Goal: Task Accomplishment & Management: Manage account settings

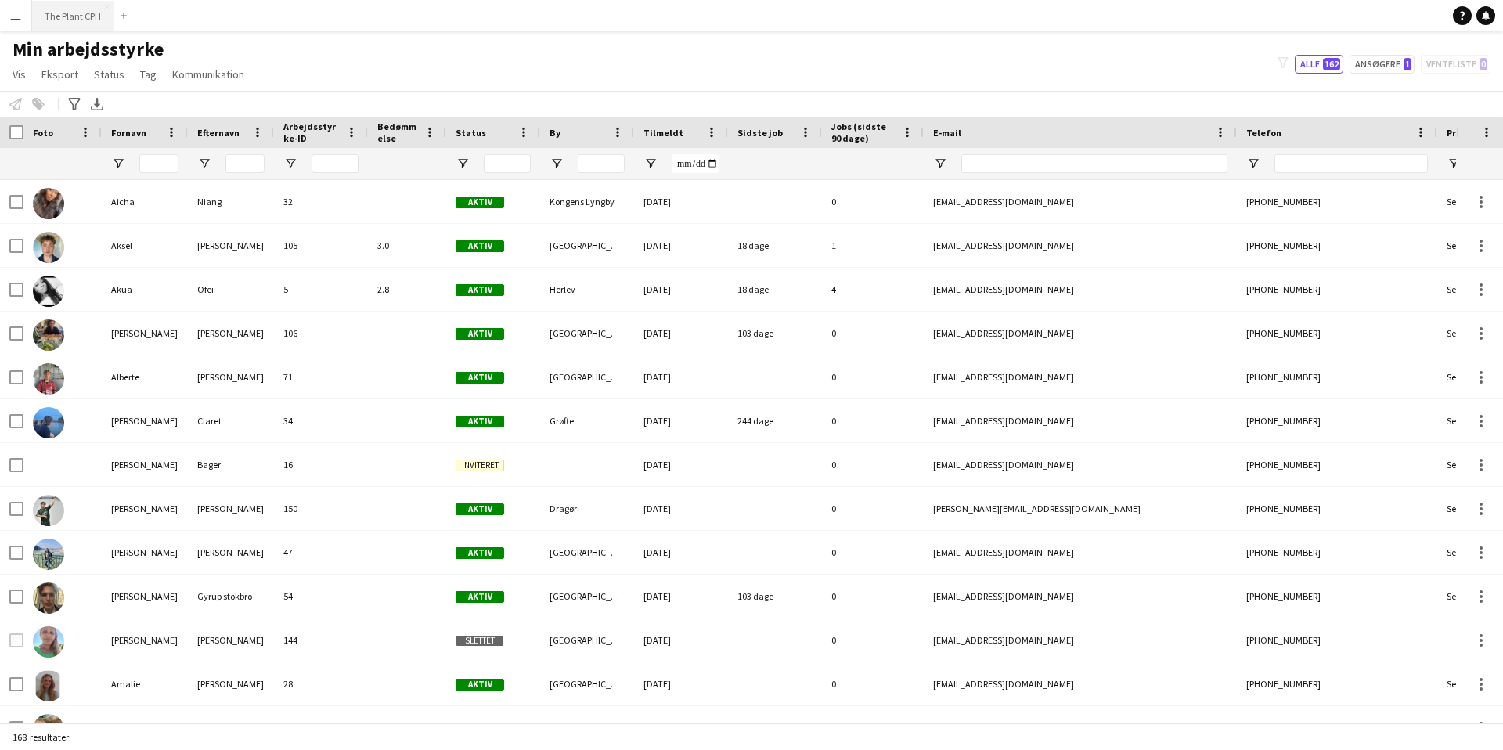
click at [61, 20] on button "The Plant CPH Luk" at bounding box center [73, 16] width 82 height 31
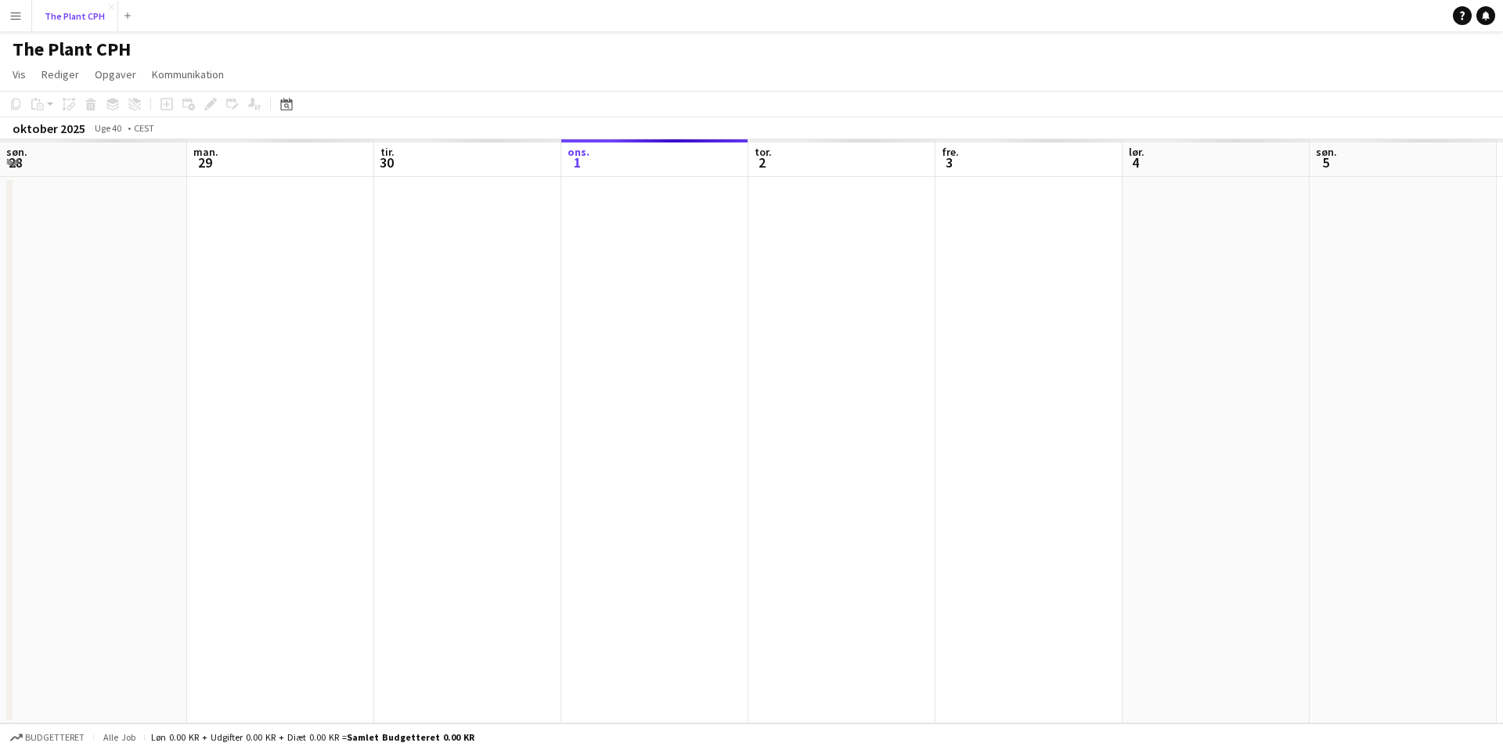
scroll to position [0, 374]
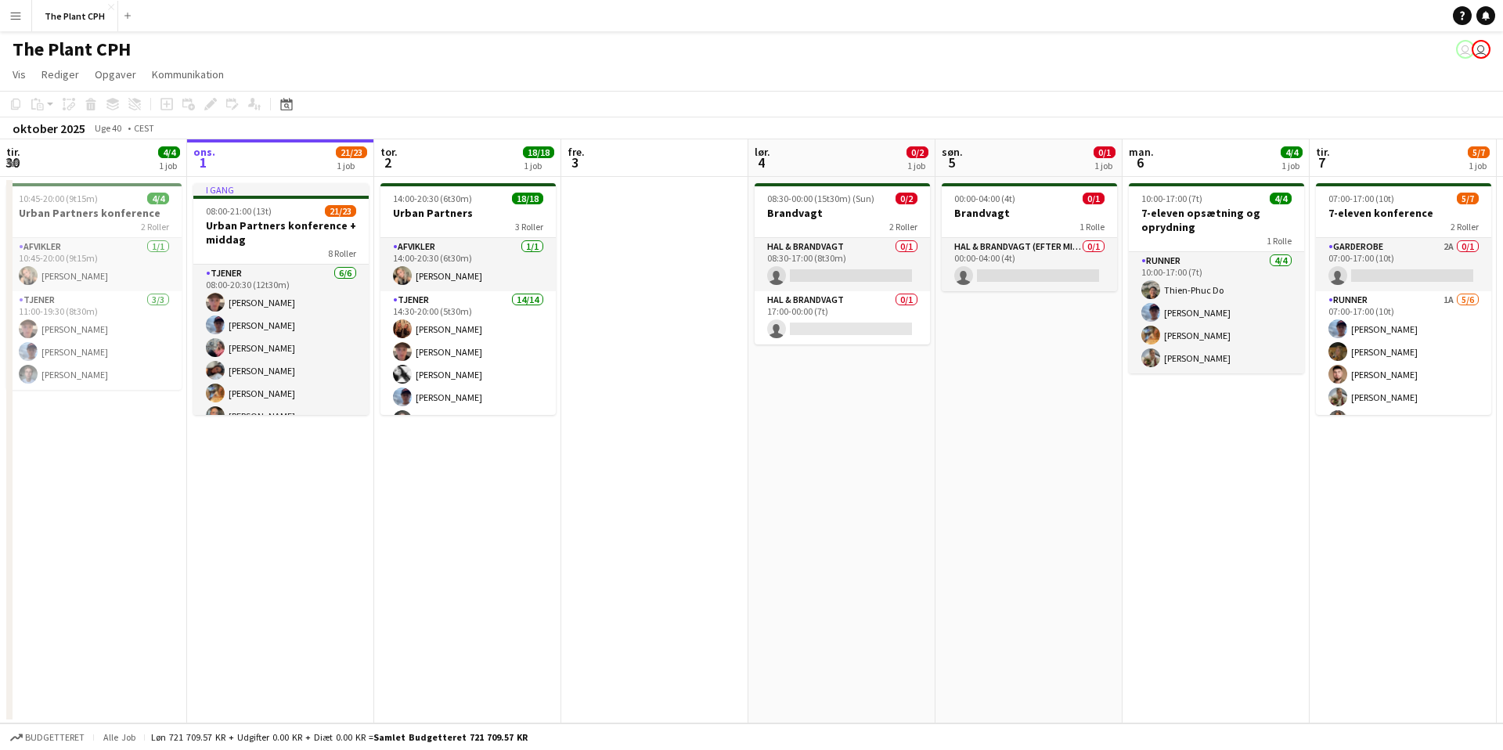
click at [9, 7] on button "Menu" at bounding box center [15, 15] width 31 height 31
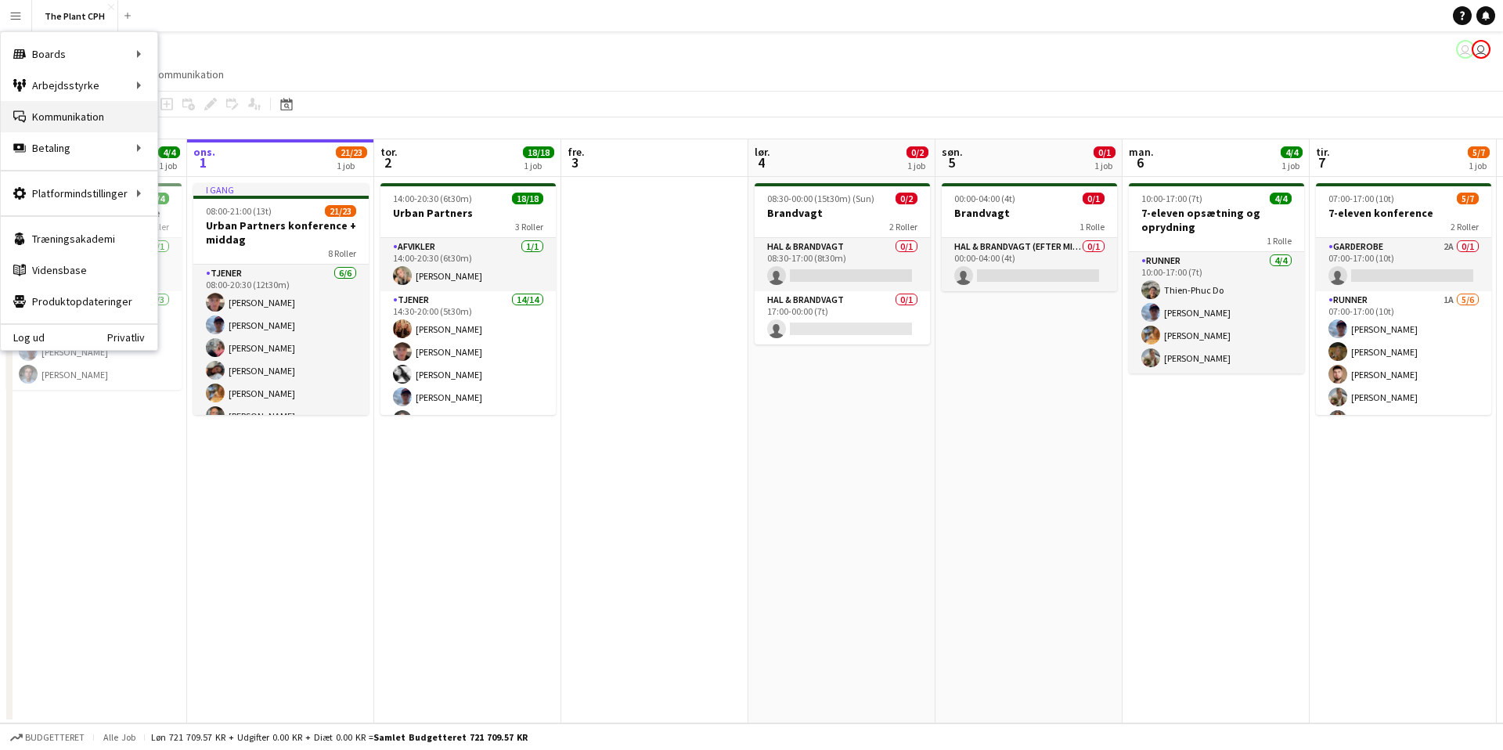
click at [67, 106] on link "Kommunikation Kommunikation" at bounding box center [79, 116] width 157 height 31
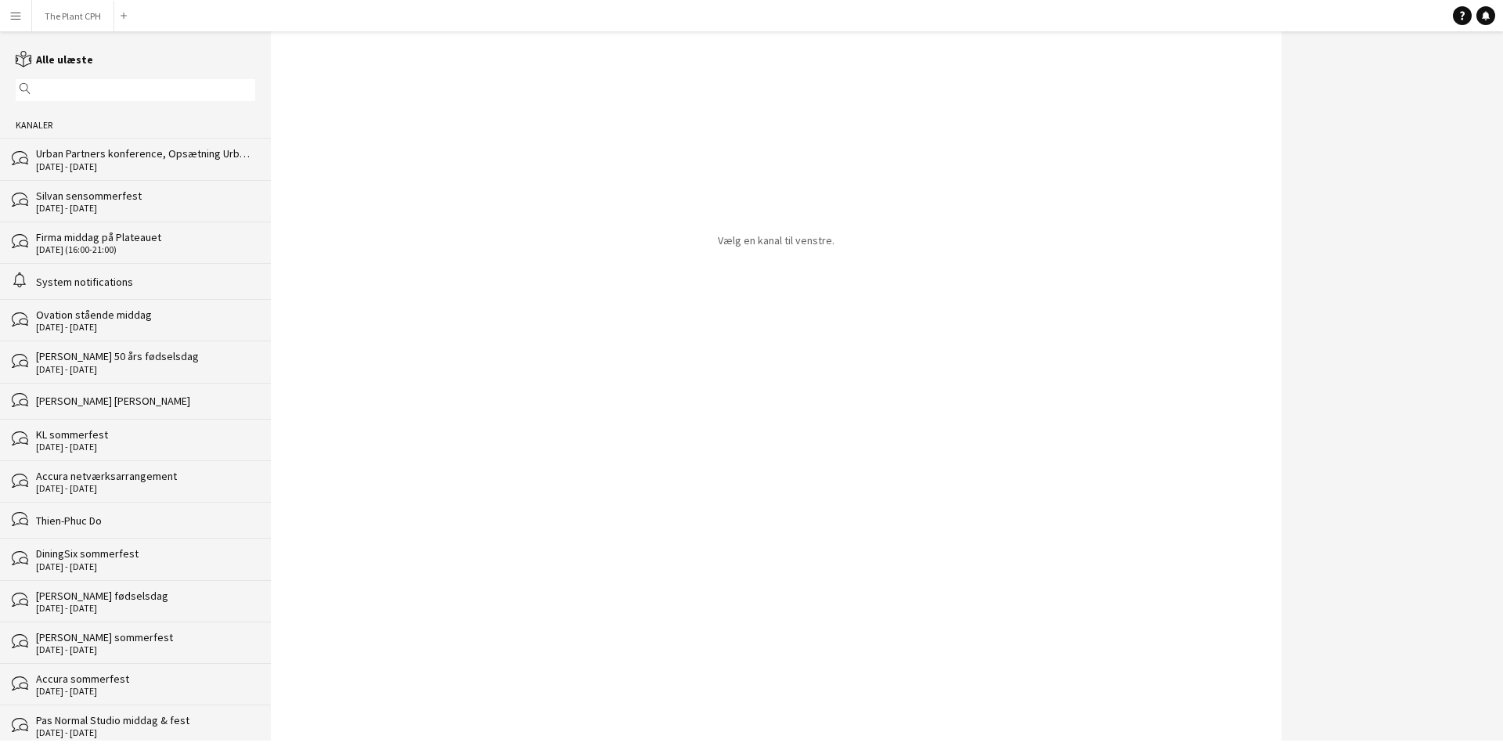
click at [109, 206] on div "[DATE] - [DATE]" at bounding box center [145, 208] width 219 height 11
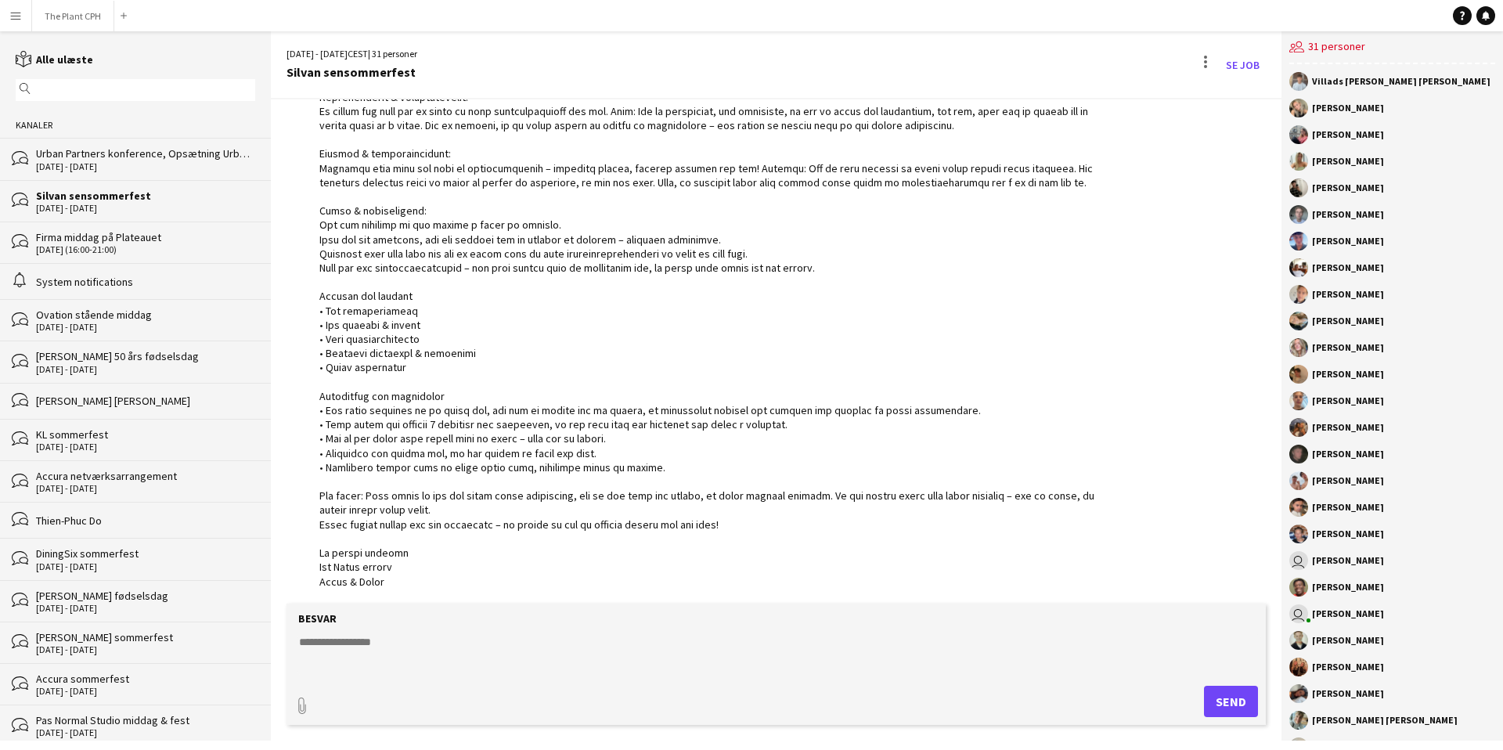
scroll to position [964, 0]
click at [56, 9] on button "The Plant CPH Luk" at bounding box center [73, 16] width 82 height 31
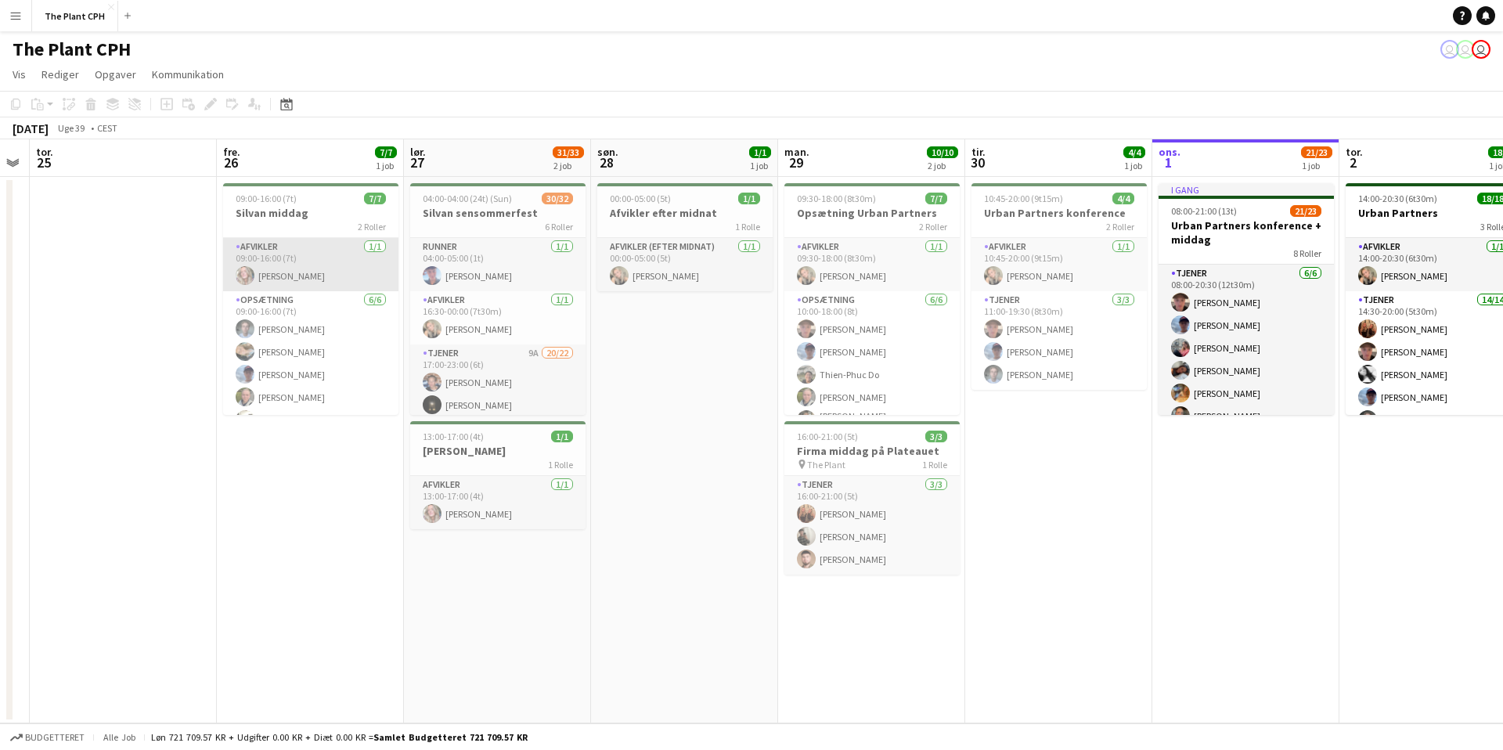
click at [323, 269] on app-card-role "Afvikler [DATE] 09:00-16:00 (7t) [PERSON_NAME]" at bounding box center [310, 264] width 175 height 53
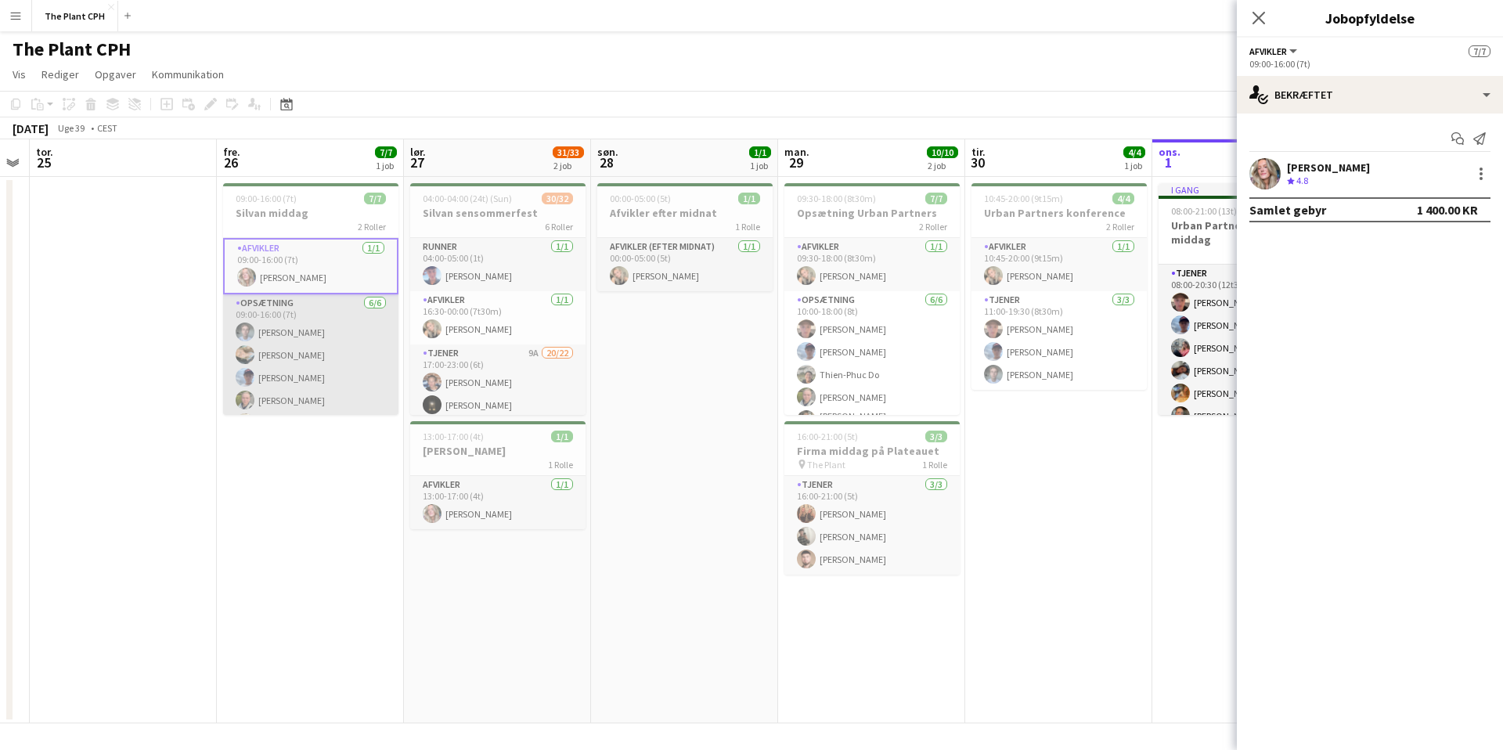
click at [342, 340] on app-card-role "Opsætning [DATE] 09:00-16:00 (7t) [PERSON_NAME] [PERSON_NAME] [PERSON_NAME] [PE…" at bounding box center [310, 377] width 175 height 167
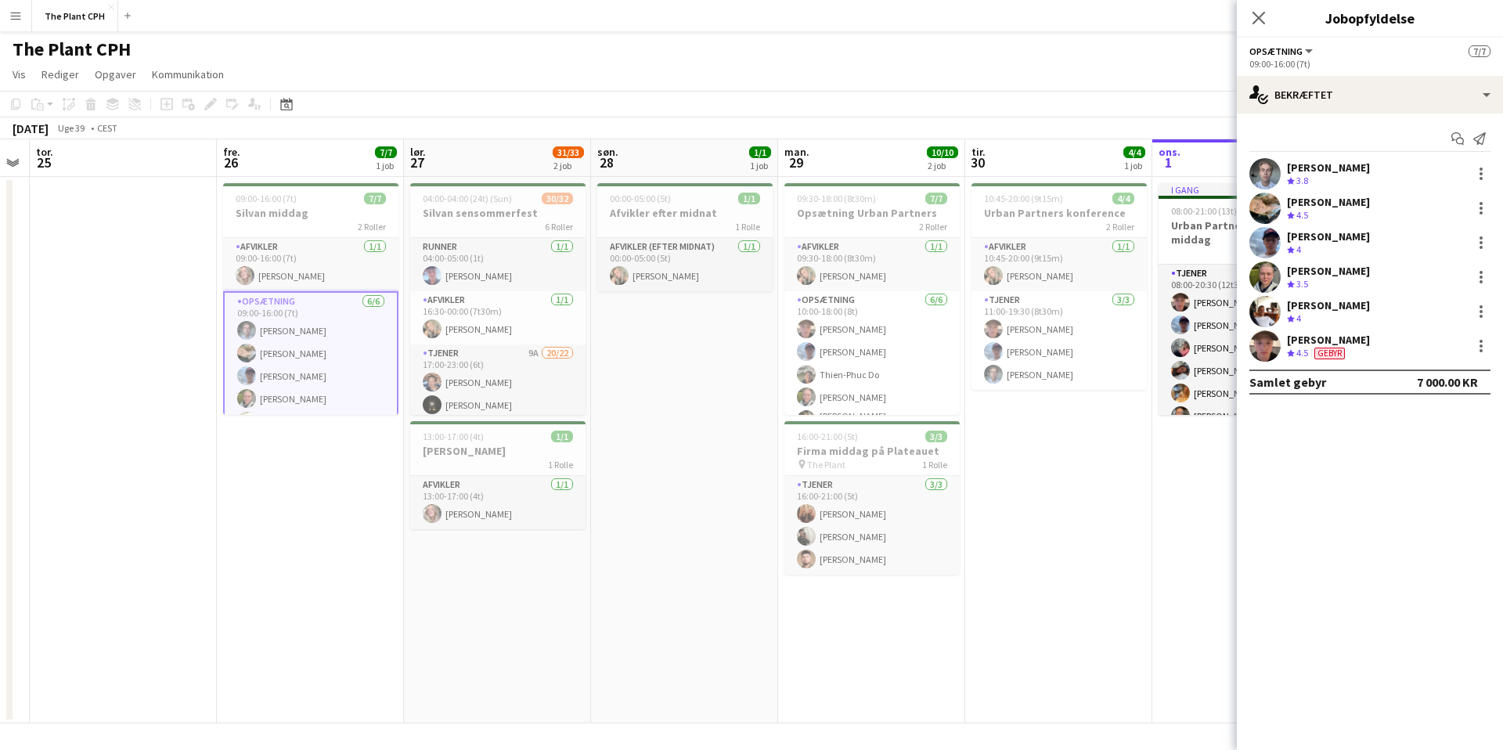
scroll to position [4, 0]
click at [331, 254] on app-card-role "Afvikler [DATE] 09:00-16:00 (7t) [PERSON_NAME]" at bounding box center [310, 260] width 175 height 53
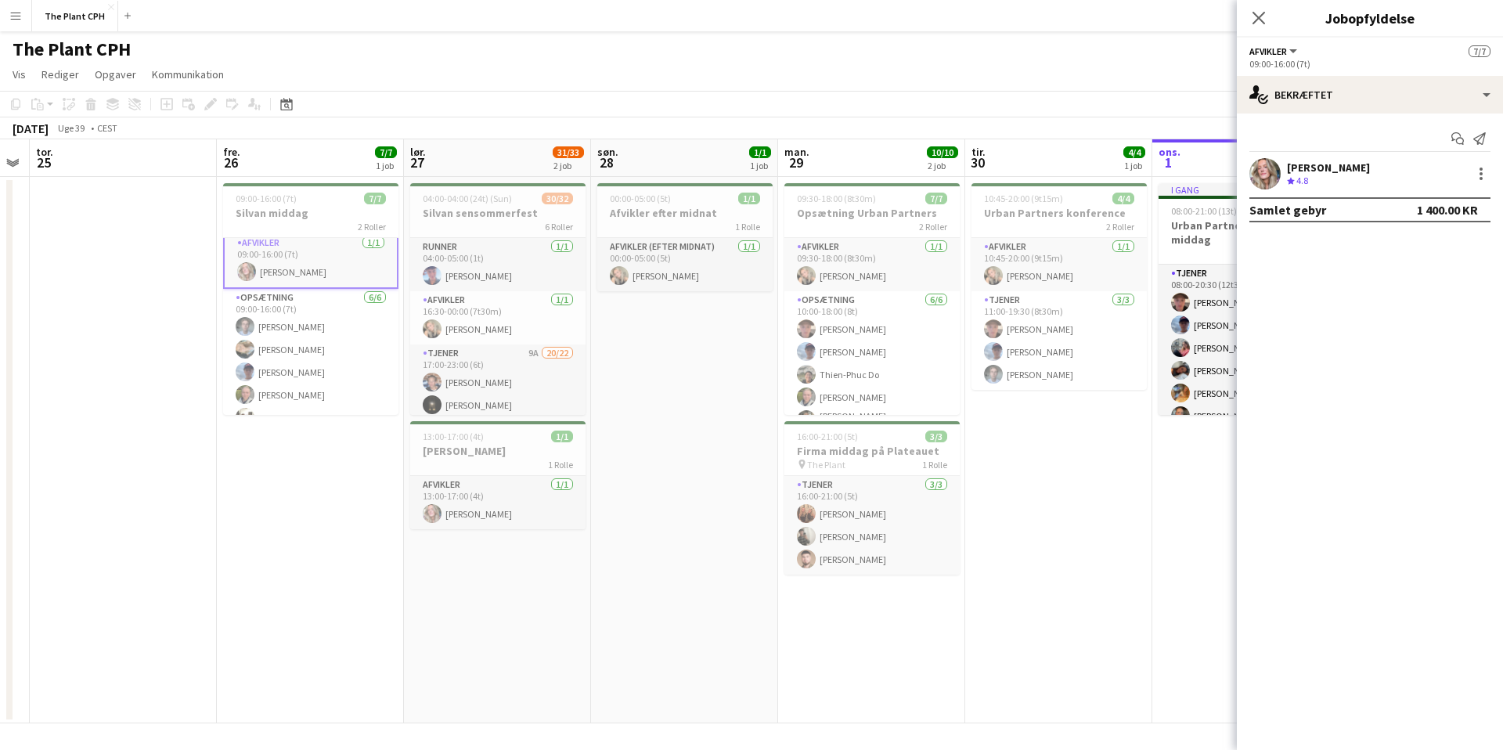
click at [310, 179] on app-date-cell "09:00-16:00 (7t) 7/7 [PERSON_NAME] 2 Roller Afvikler [DATE] 09:00-16:00 (7t) [P…" at bounding box center [310, 450] width 187 height 546
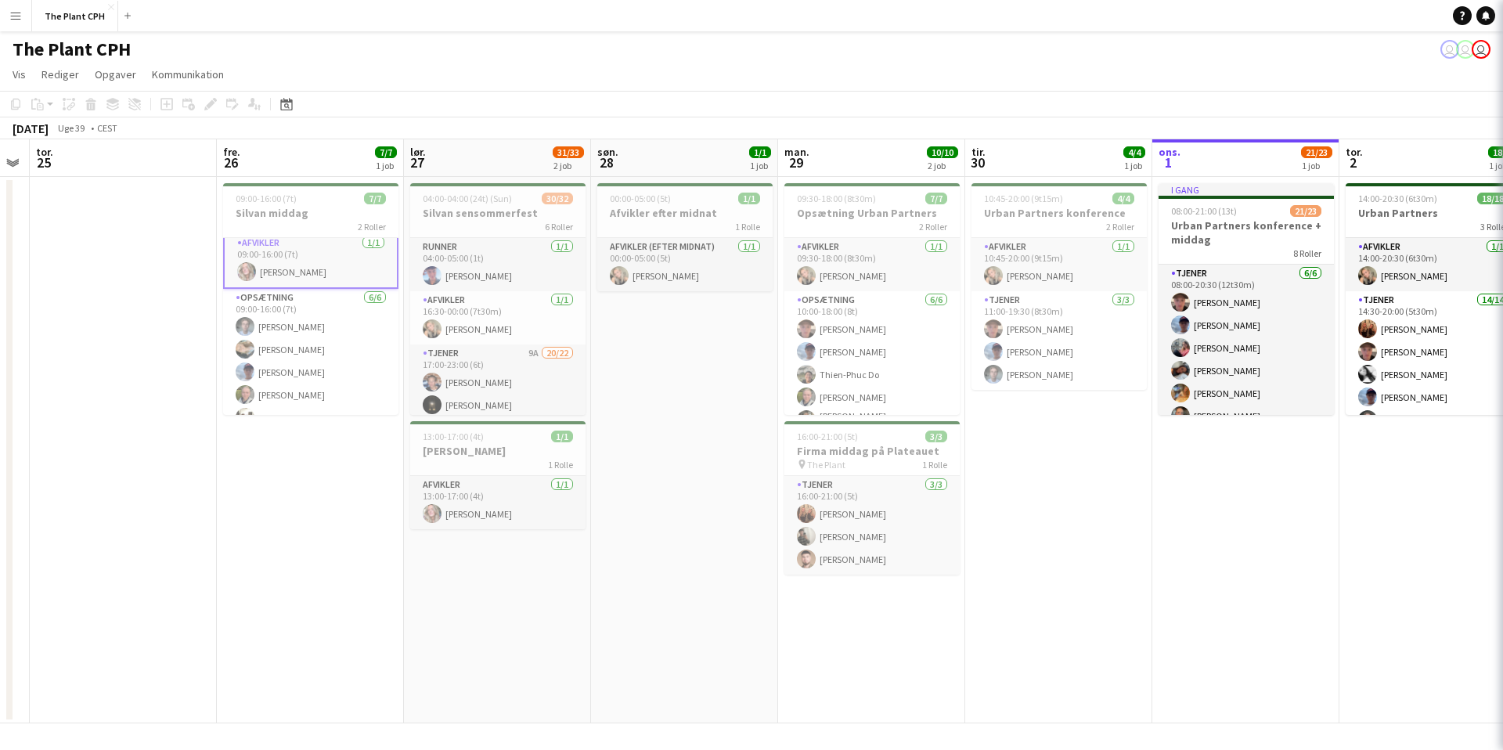
scroll to position [4, 0]
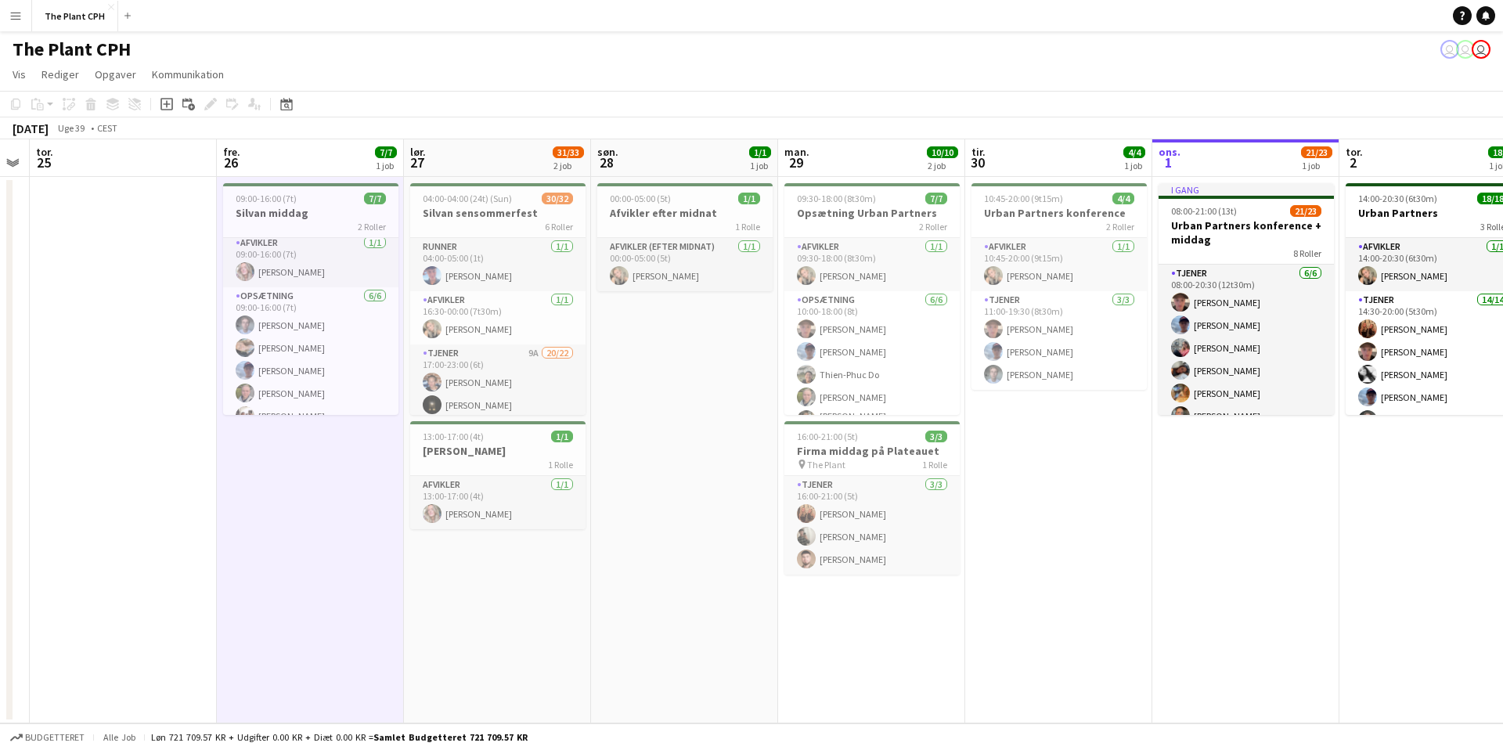
click at [455, 87] on app-page-menu "Vis Dagvisning udvidet Dagvisning kollapset Månedsvisning Datovælger Spring til…" at bounding box center [751, 76] width 1503 height 30
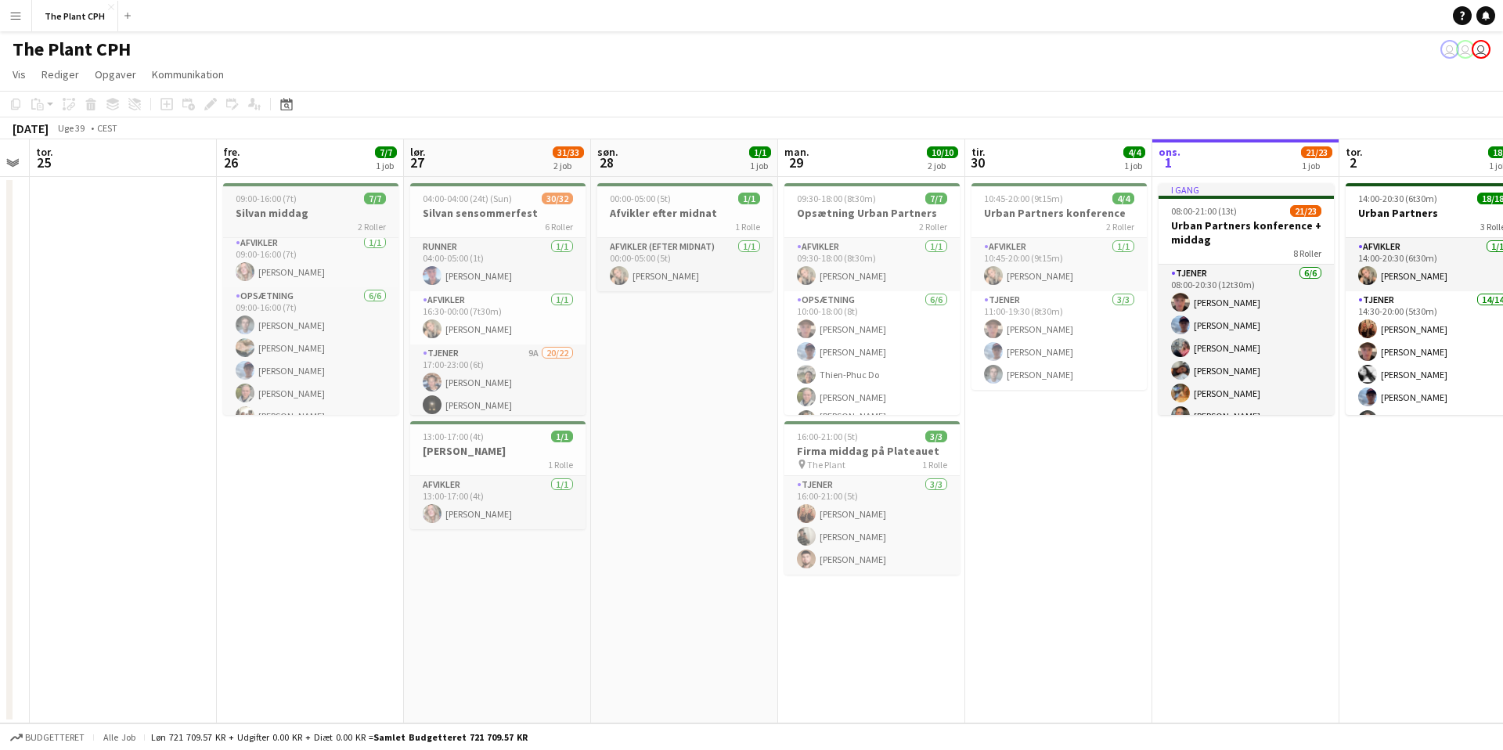
click at [337, 186] on app-job-card "09:00-16:00 (7t) 7/7 [PERSON_NAME] 2 Roller Afvikler [DATE] 09:00-16:00 (7t) [P…" at bounding box center [310, 299] width 175 height 232
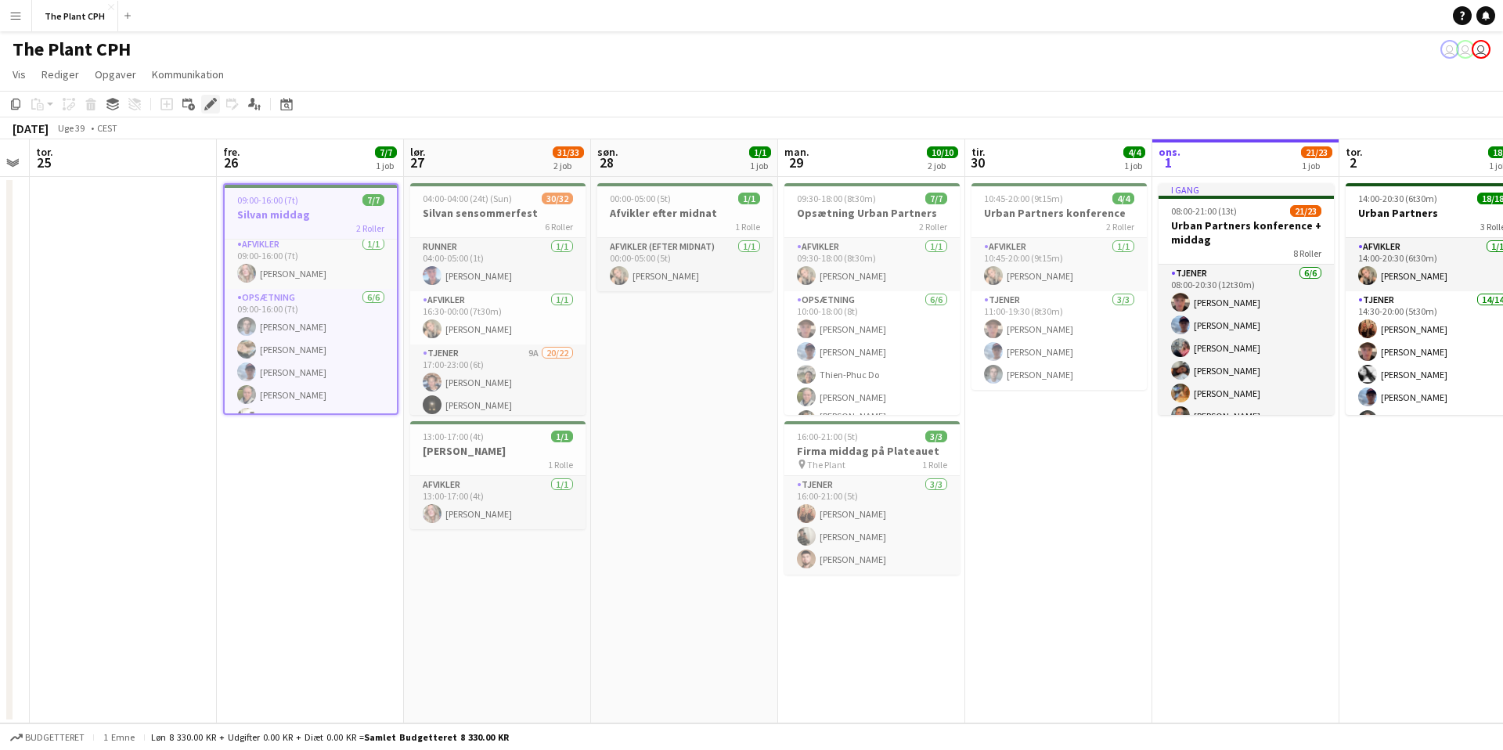
click at [213, 103] on icon at bounding box center [210, 104] width 9 height 9
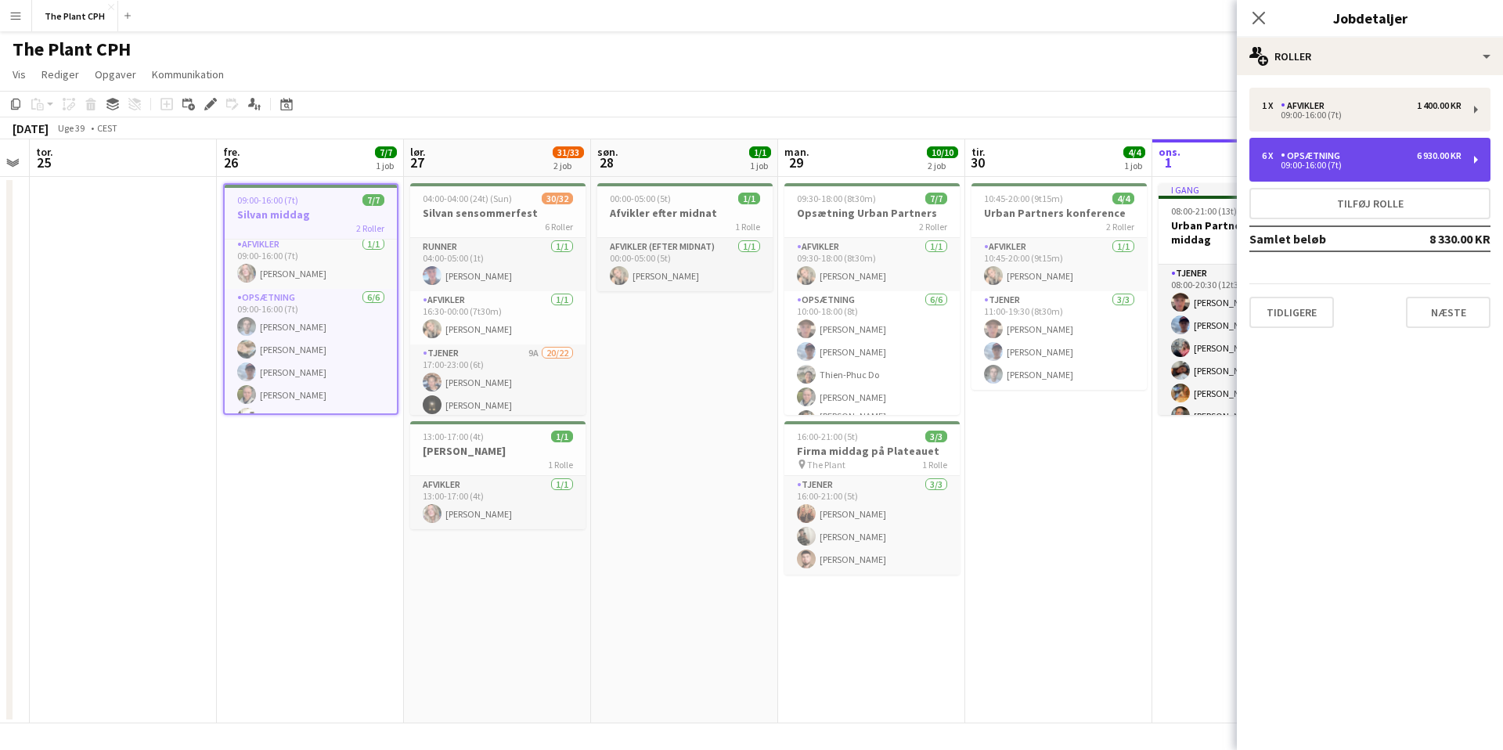
click at [1356, 164] on div "09:00-16:00 (7t)" at bounding box center [1362, 165] width 200 height 8
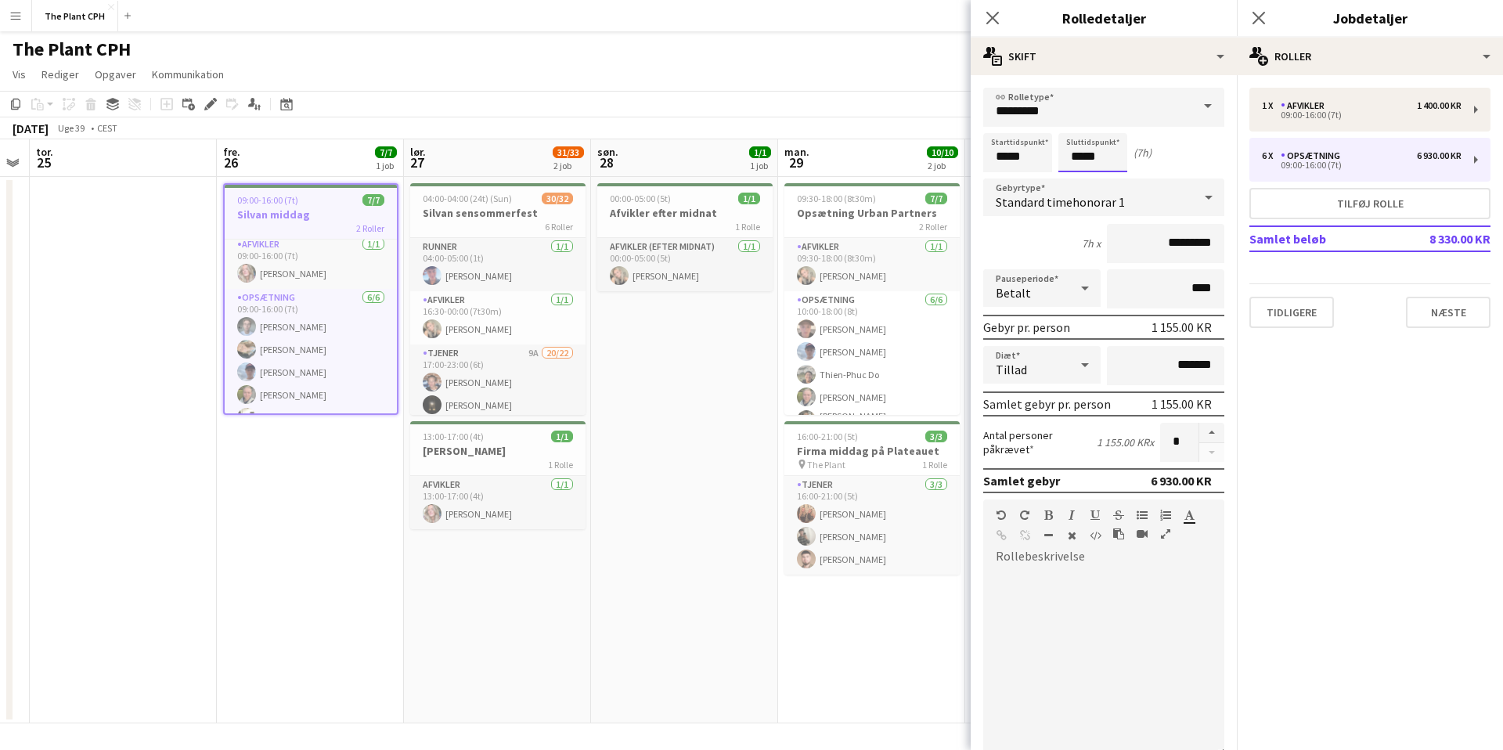
click at [1083, 156] on body "Menu Boards Boards Boards Alle job Status Arbejdsstyrke Arbejdsstyrke Min arbej…" at bounding box center [751, 375] width 1503 height 750
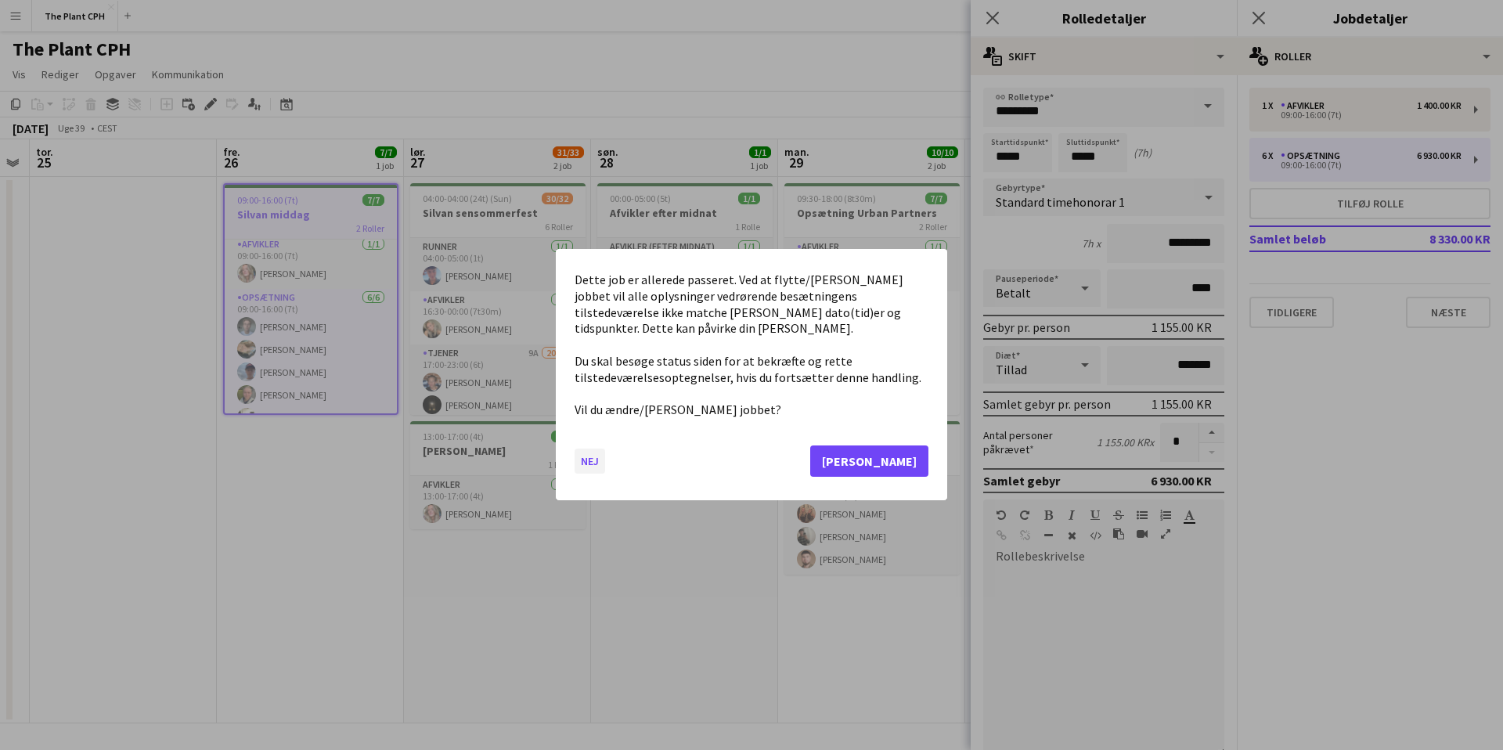
click at [578, 452] on button "Nej" at bounding box center [590, 461] width 31 height 25
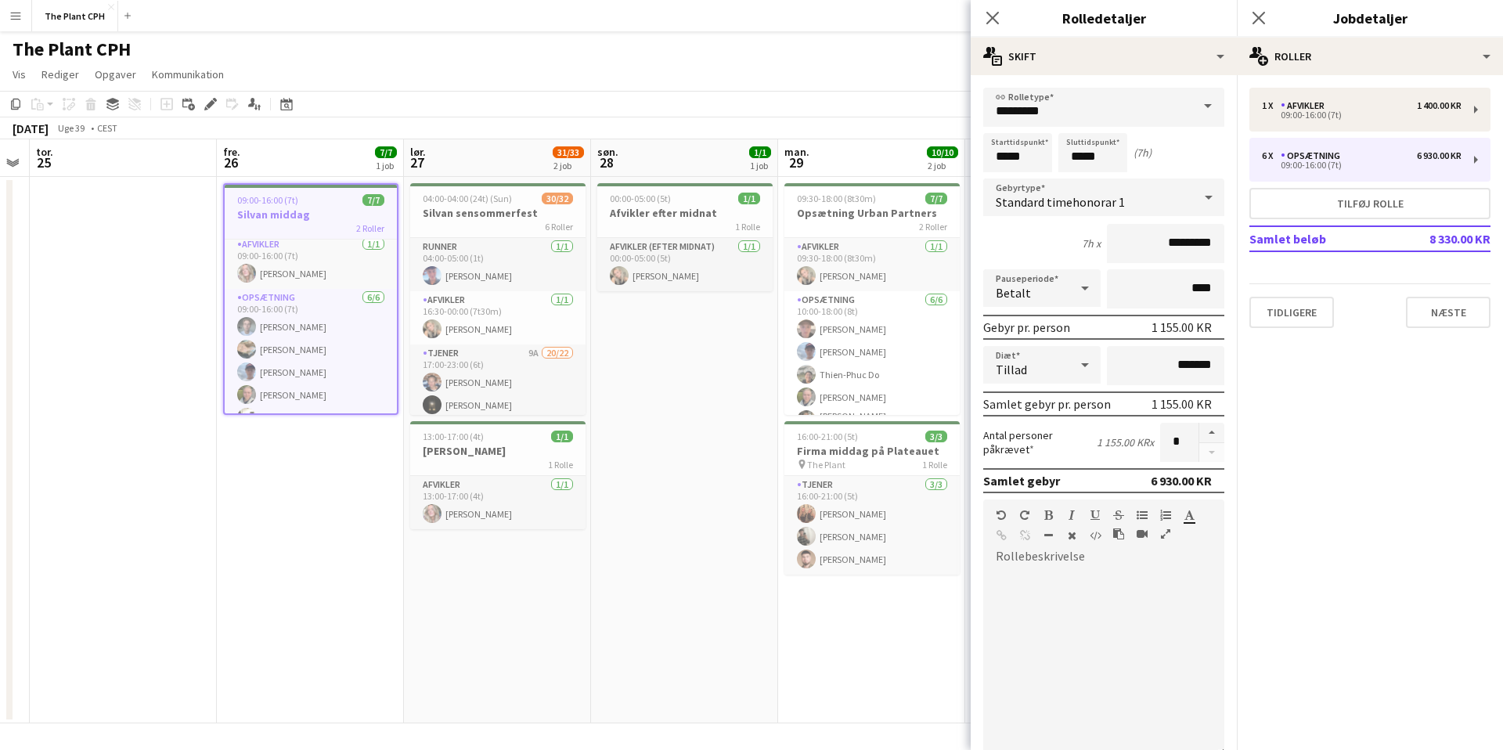
drag, startPoint x: 995, startPoint y: 13, endPoint x: 1017, endPoint y: 14, distance: 21.9
click at [996, 13] on icon "Luk pop-in" at bounding box center [992, 18] width 13 height 13
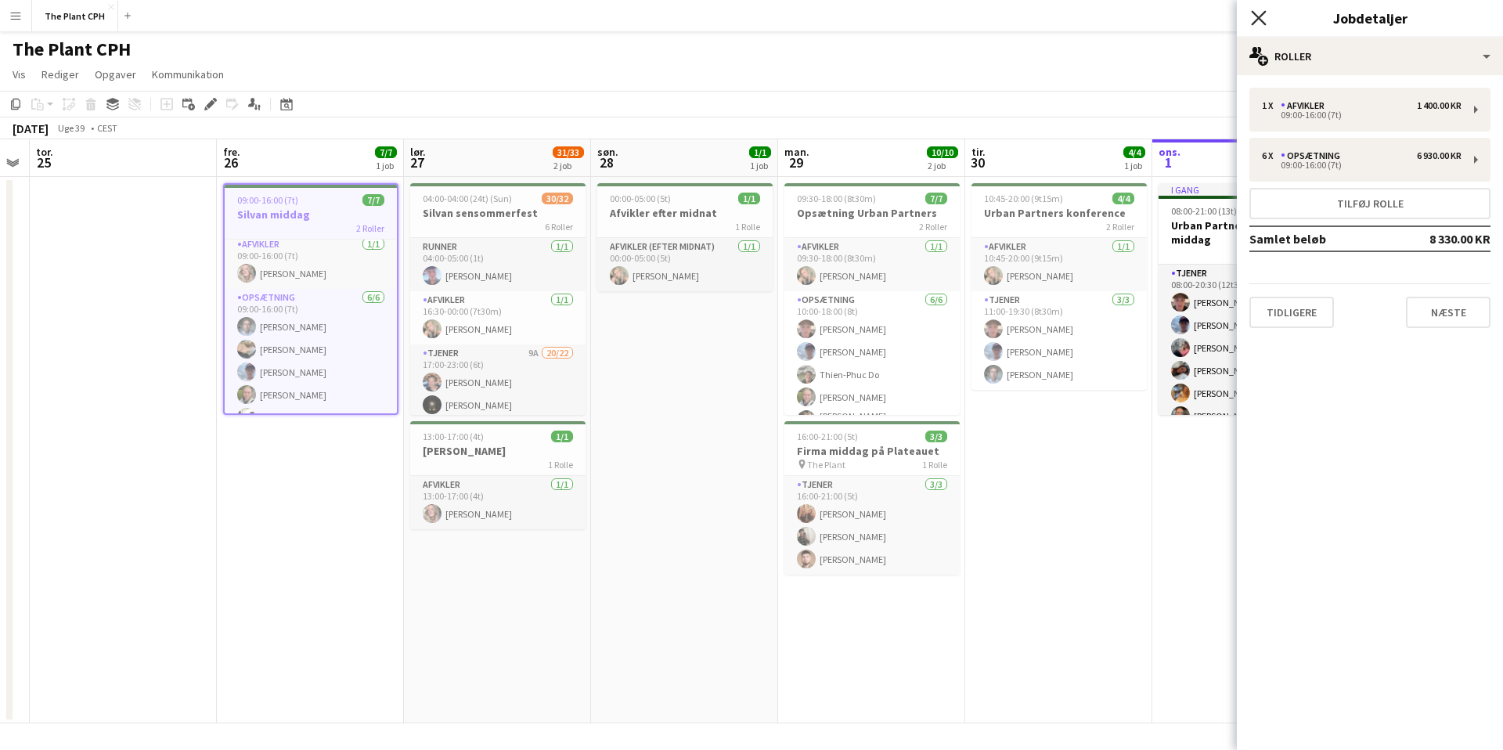
click at [1263, 16] on icon "Luk pop-in" at bounding box center [1258, 17] width 15 height 15
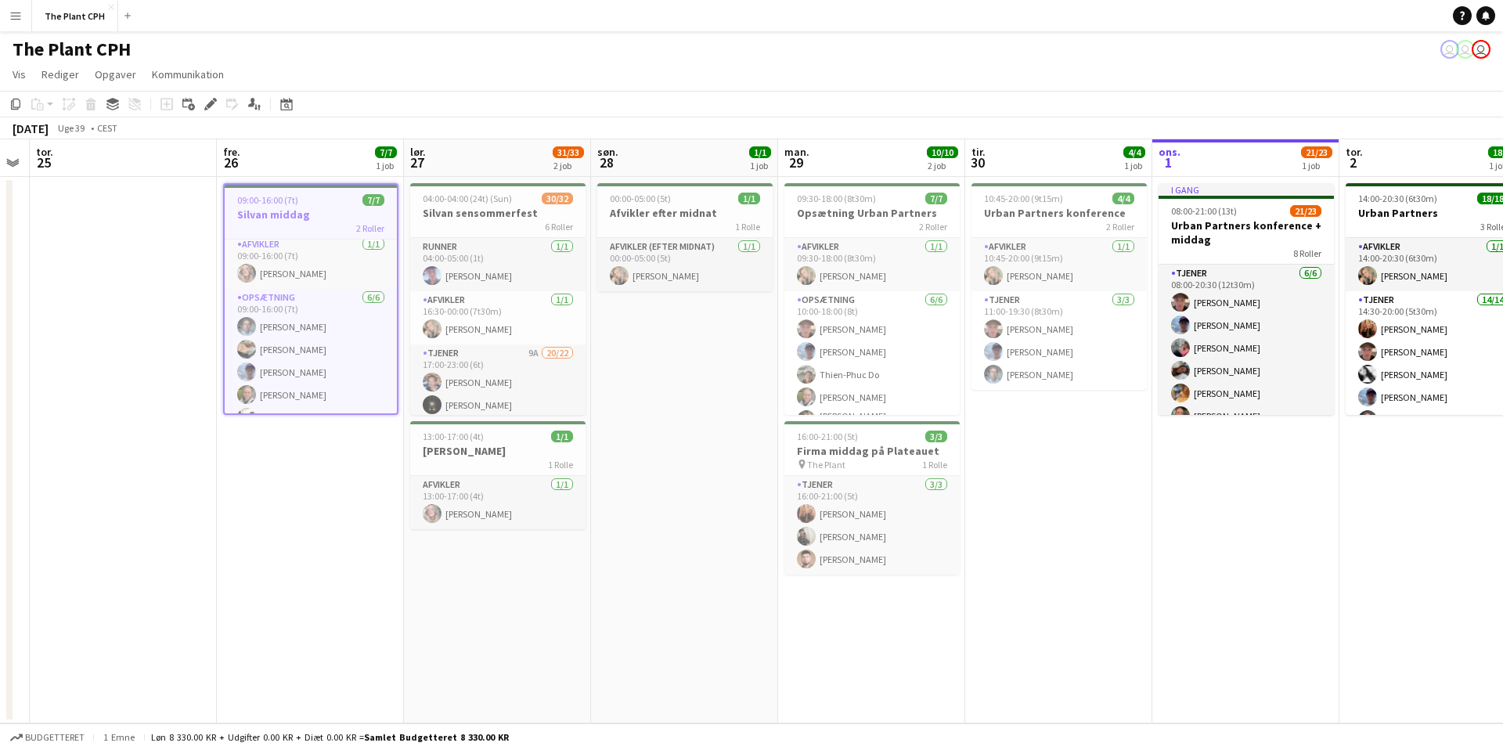
click at [22, 17] on button "Menu" at bounding box center [15, 15] width 31 height 31
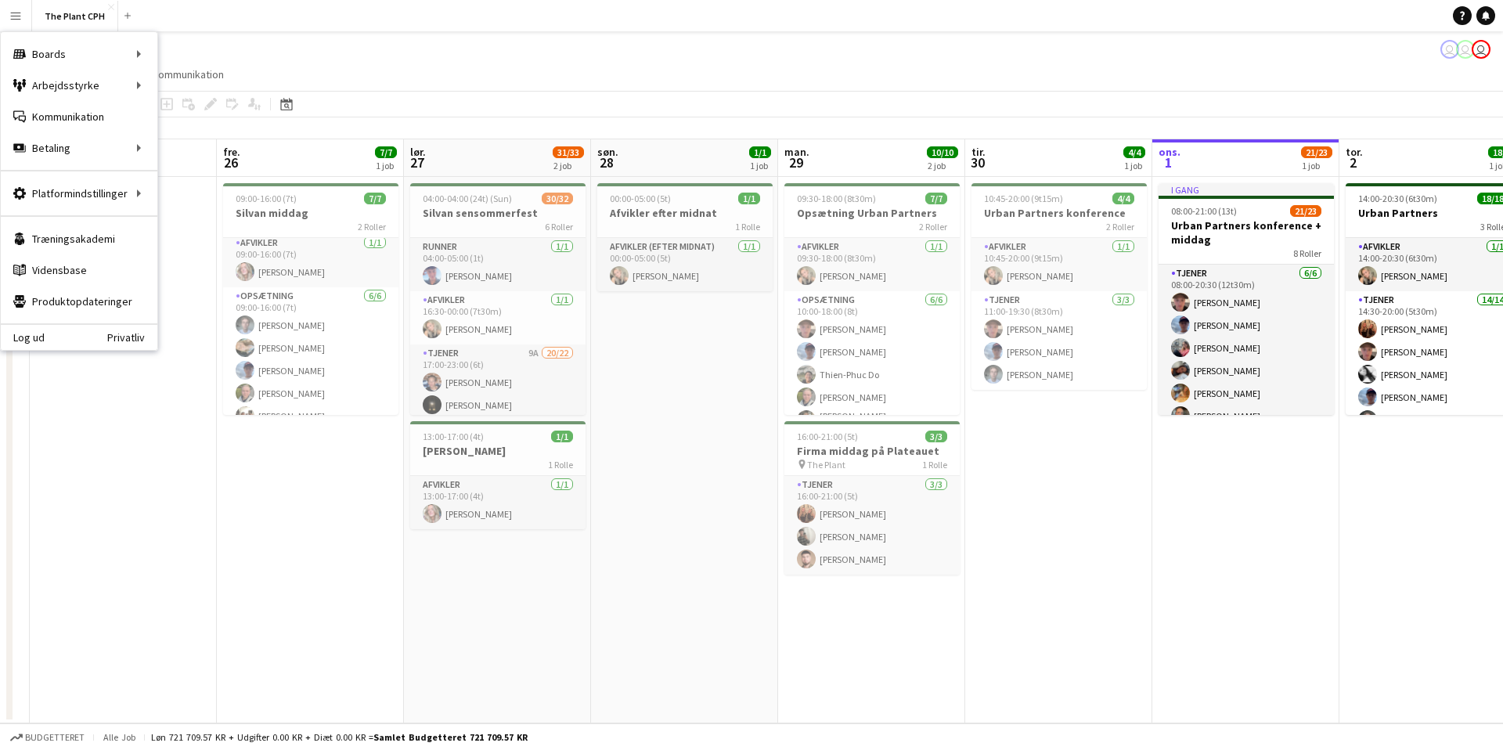
click at [258, 52] on div "The Plant CPH user user user" at bounding box center [751, 46] width 1503 height 30
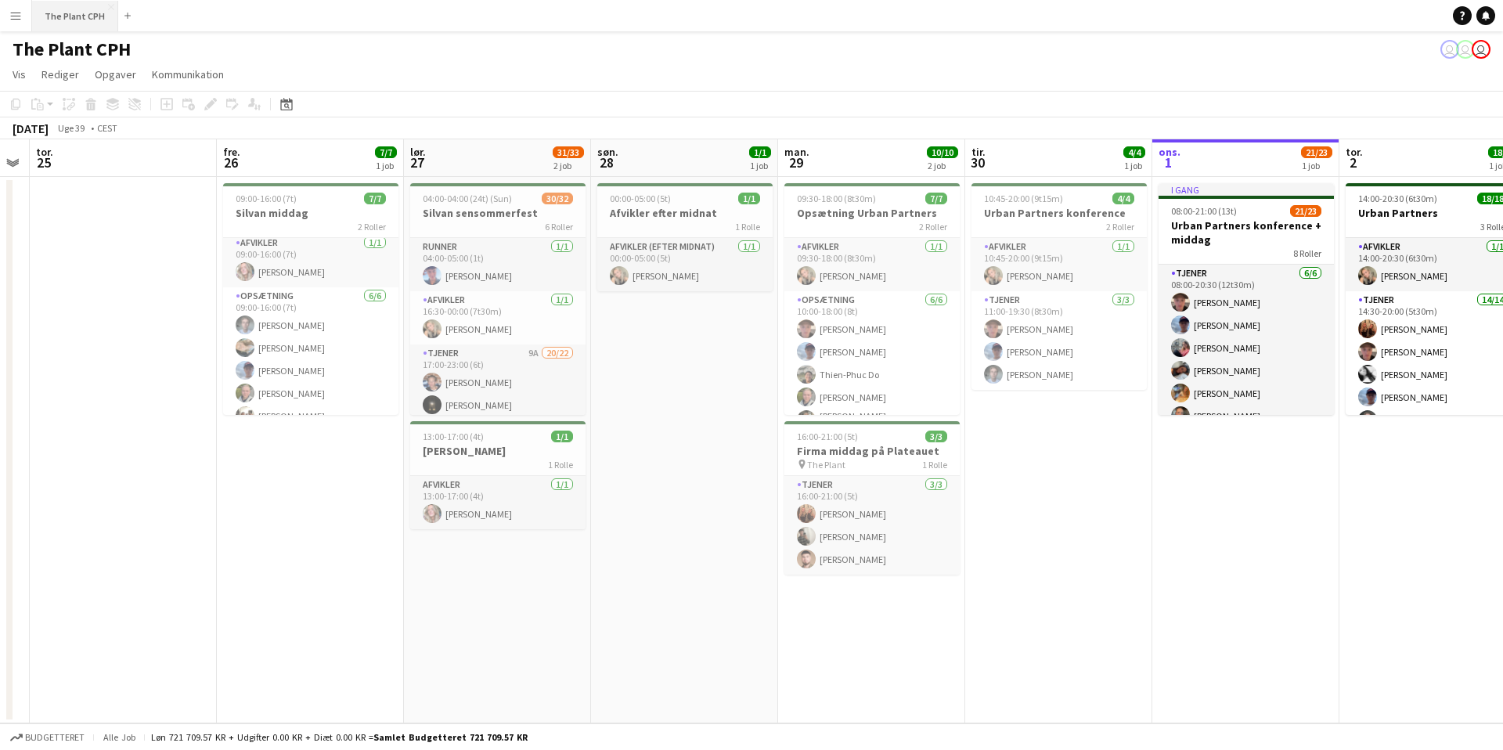
click at [48, 14] on button "The Plant CPH Luk" at bounding box center [75, 16] width 86 height 31
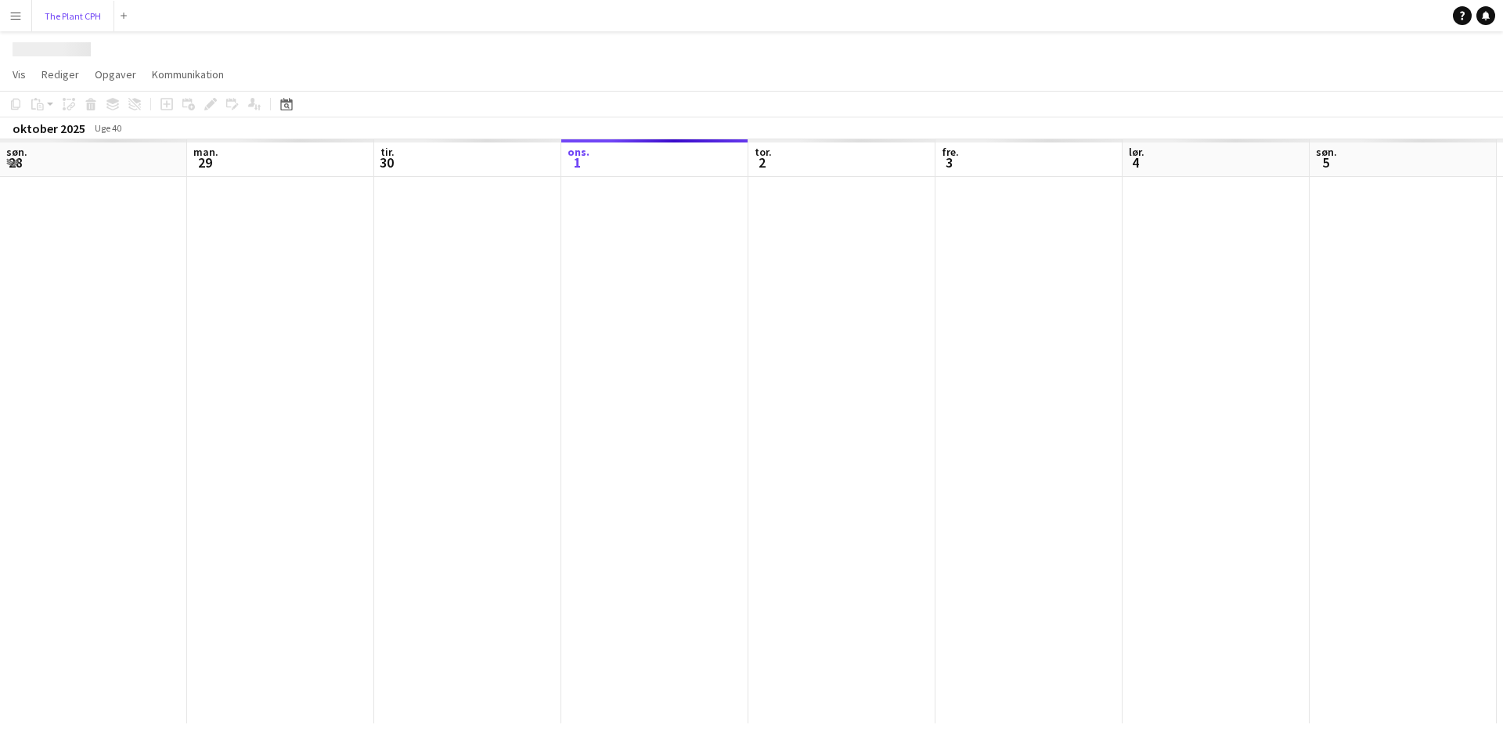
scroll to position [0, 374]
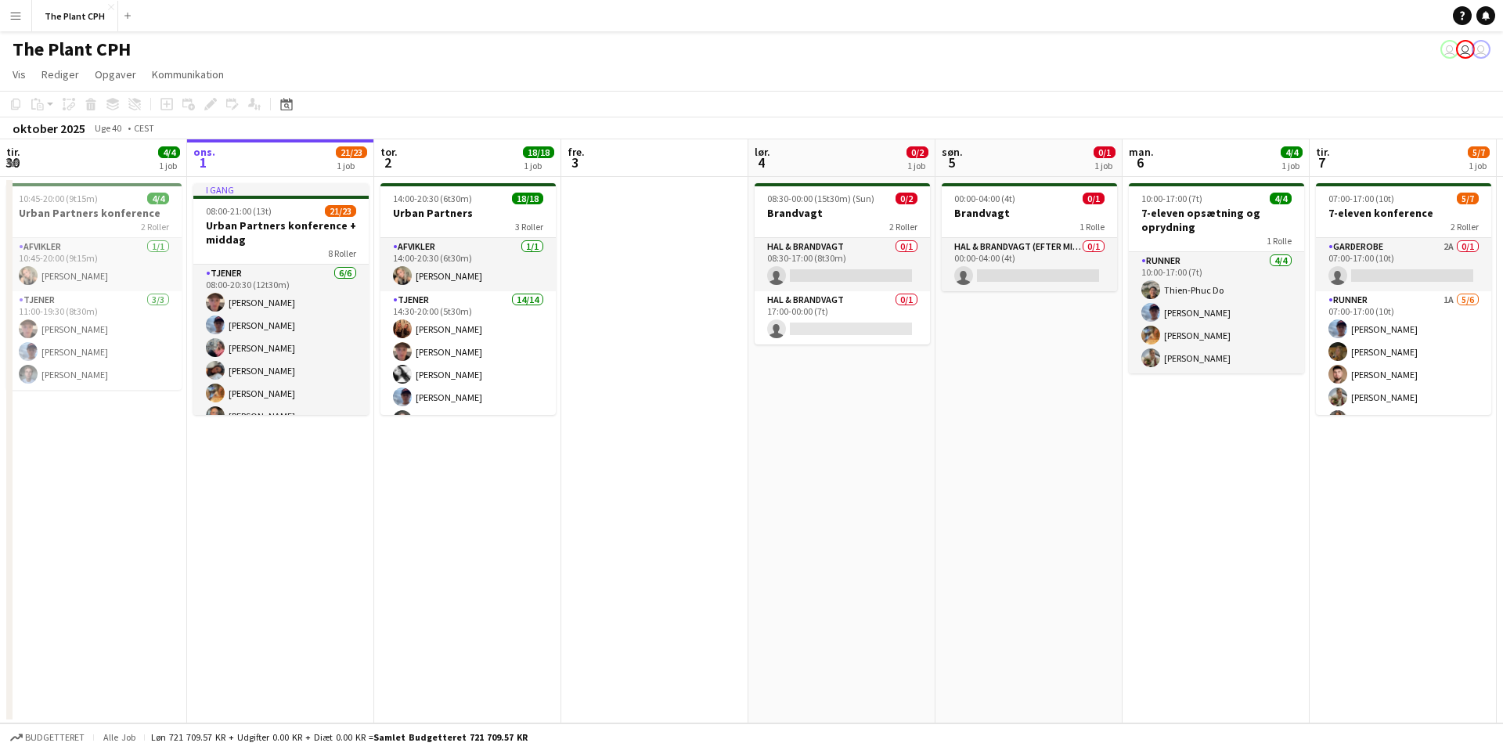
click at [18, 16] on app-icon "Menu" at bounding box center [15, 15] width 13 height 13
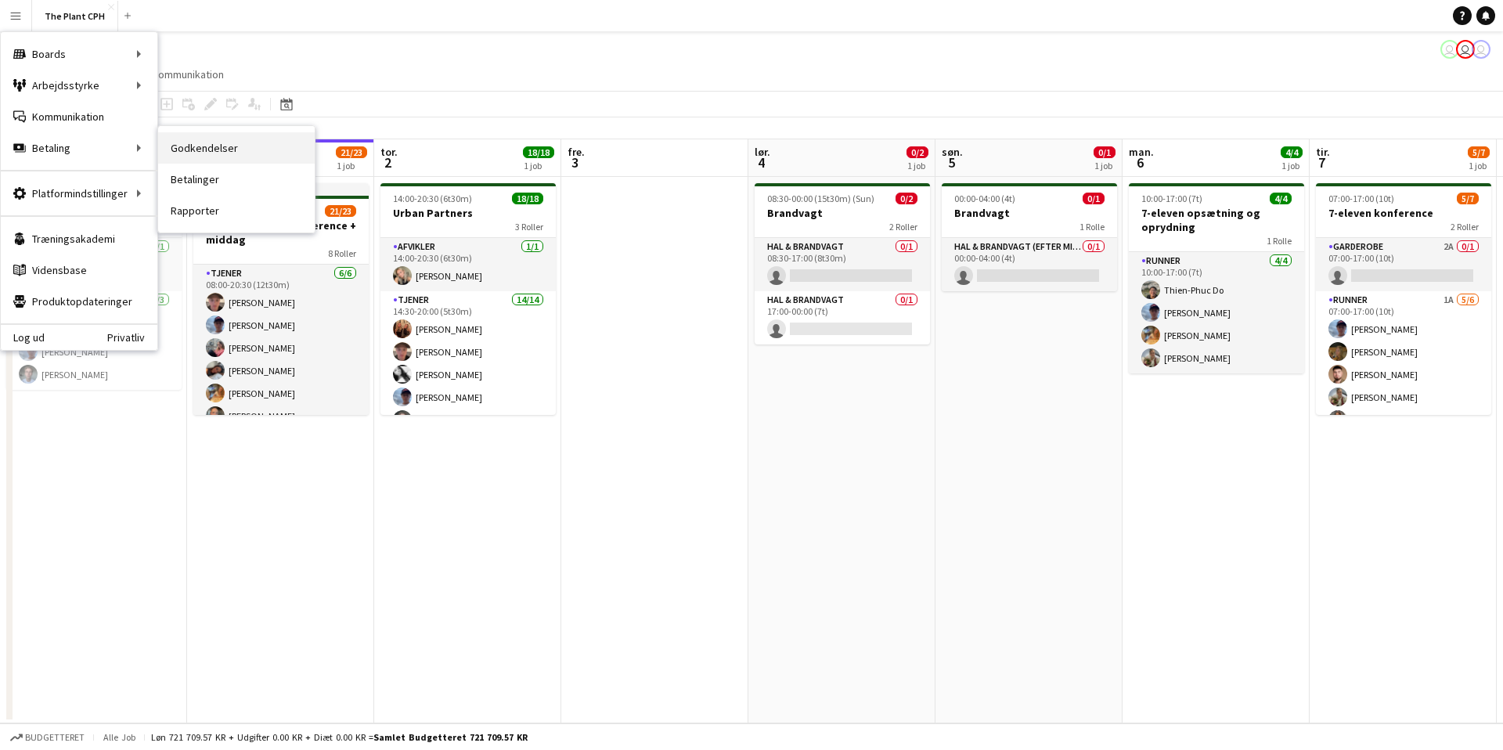
click at [200, 146] on link "Godkendelser" at bounding box center [236, 147] width 157 height 31
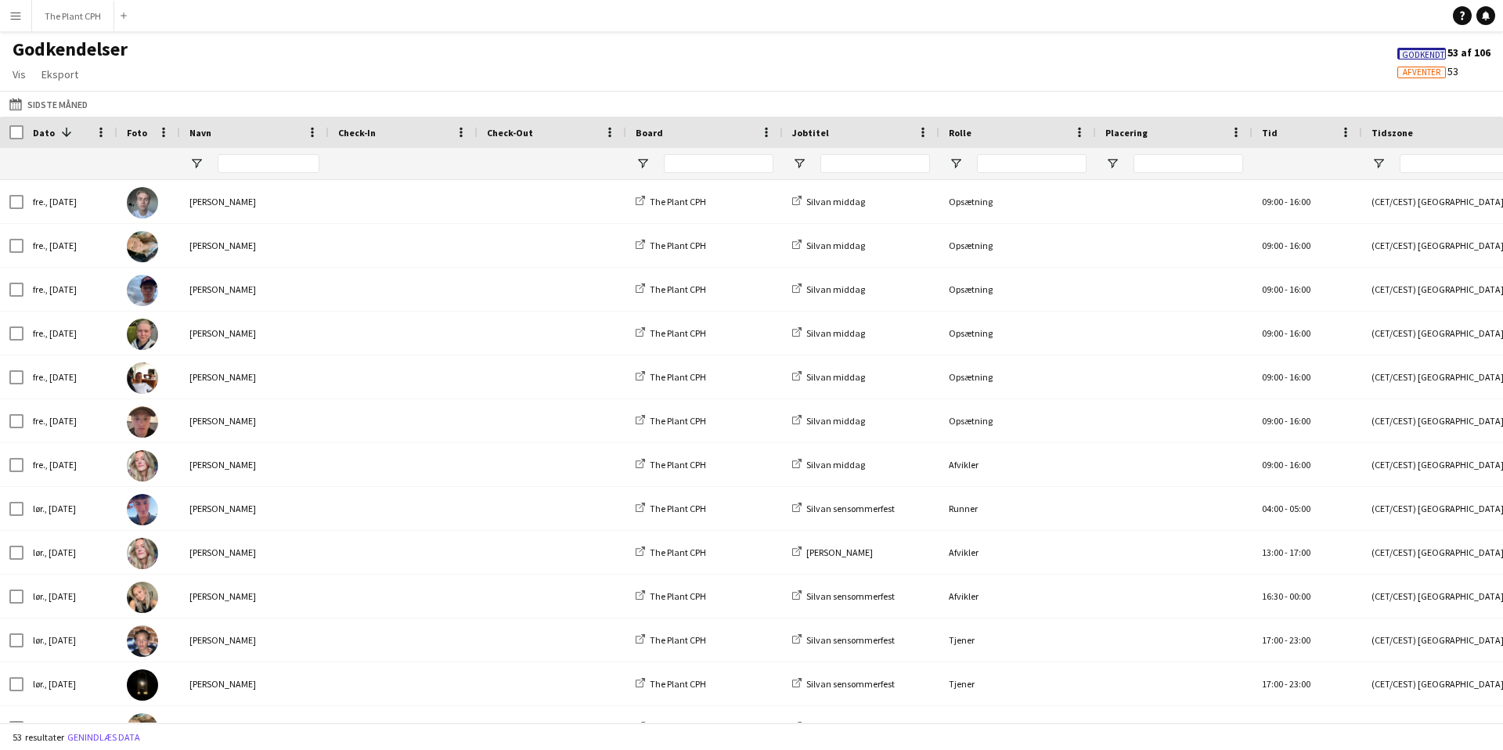
click at [17, 13] on app-icon "Menu" at bounding box center [15, 15] width 13 height 13
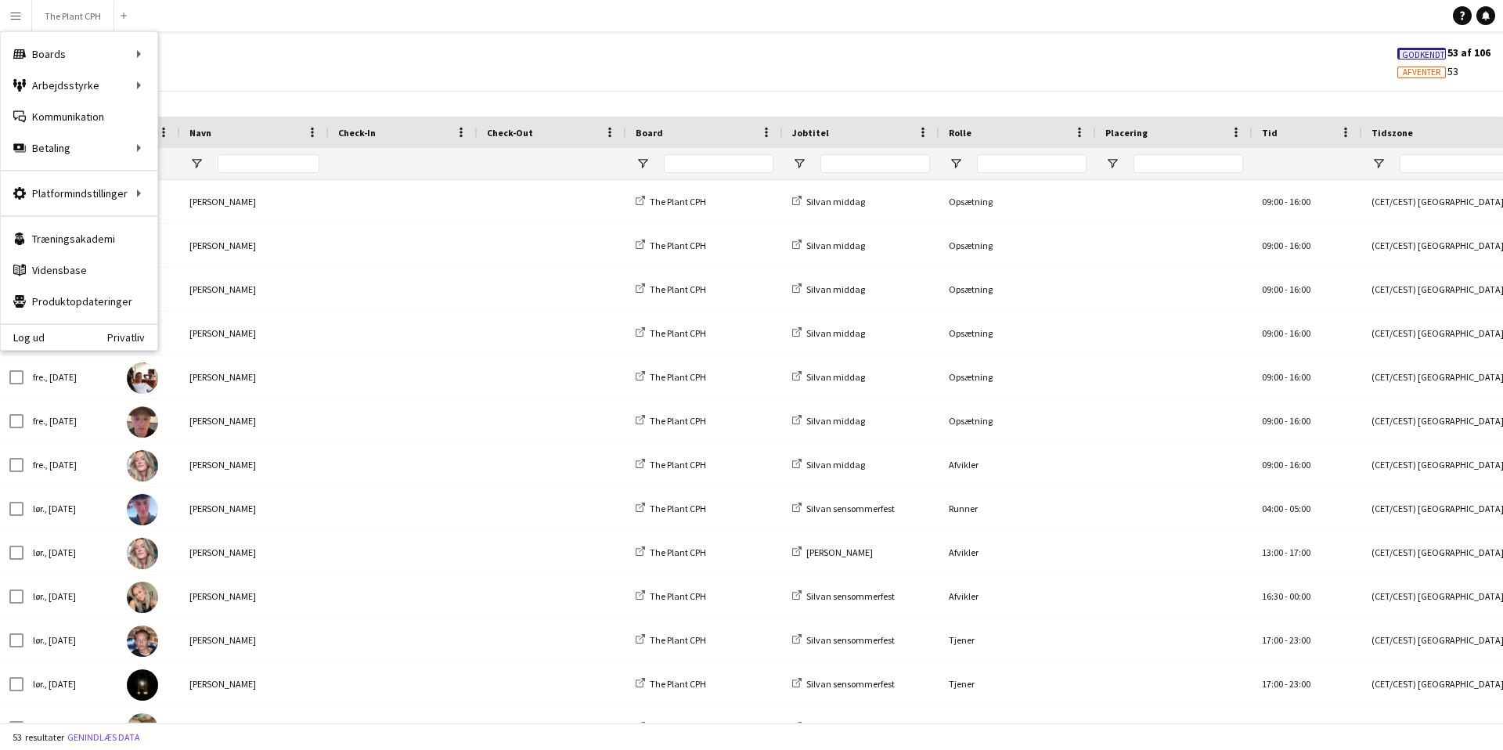
click at [17, 13] on app-icon "Menu" at bounding box center [15, 15] width 13 height 13
click at [547, 82] on div "Godkendelser Vis Tilpas visning Tilpas filtre Nulstil filtre Nulstil visning Nu…" at bounding box center [751, 64] width 1503 height 53
